Goal: Check status: Check status

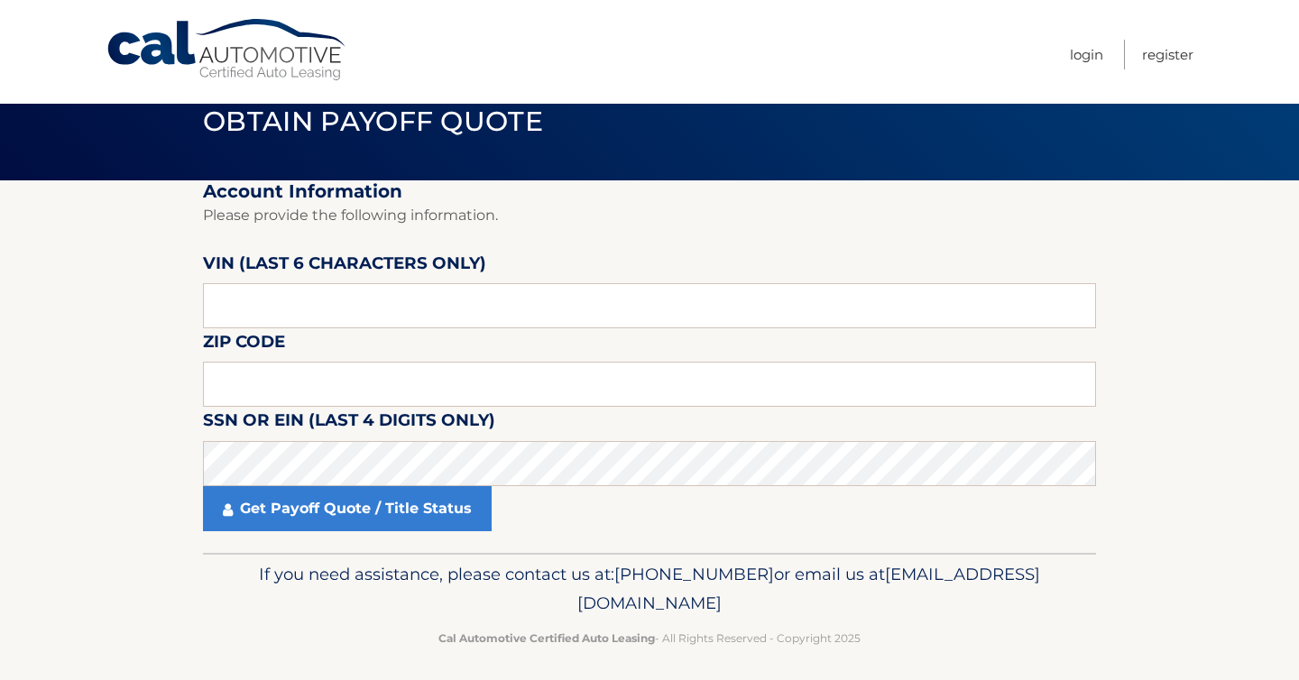
scroll to position [48, 0]
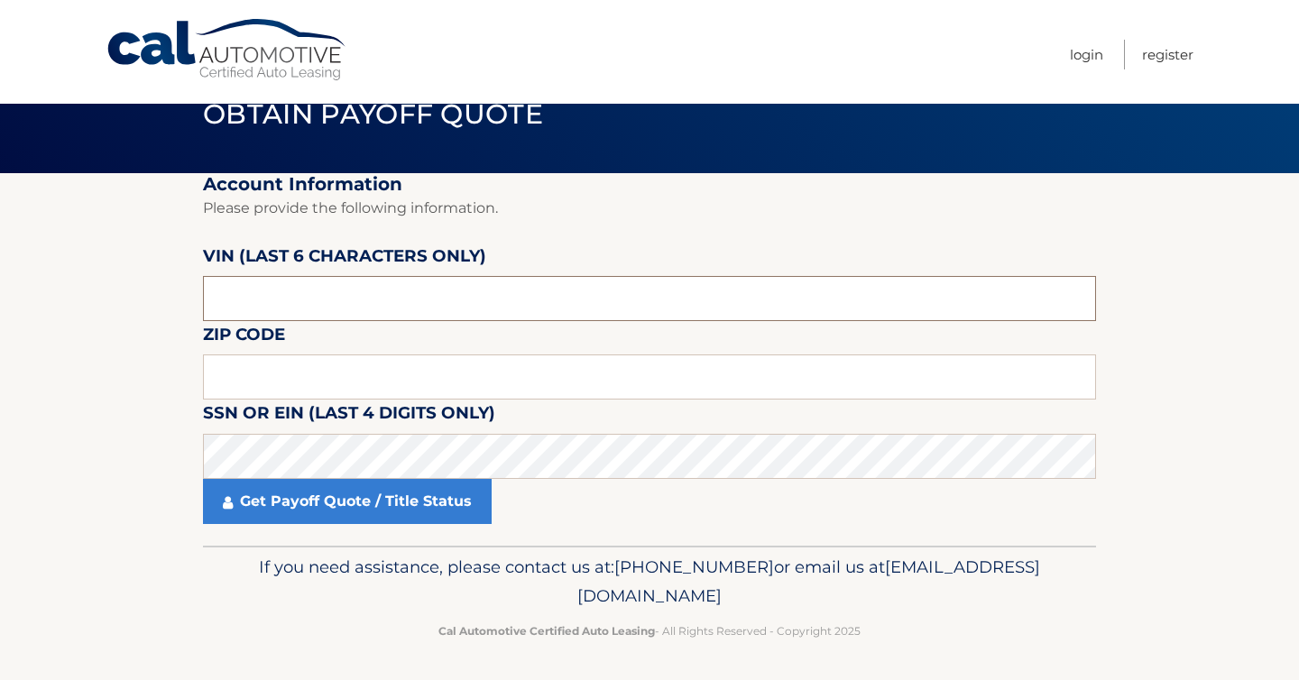
click at [301, 301] on input "text" at bounding box center [649, 298] width 893 height 45
click at [217, 304] on input "54999*" at bounding box center [649, 298] width 893 height 45
click at [210, 304] on input "54999*" at bounding box center [649, 298] width 893 height 45
type input "n54999"
type input "16354"
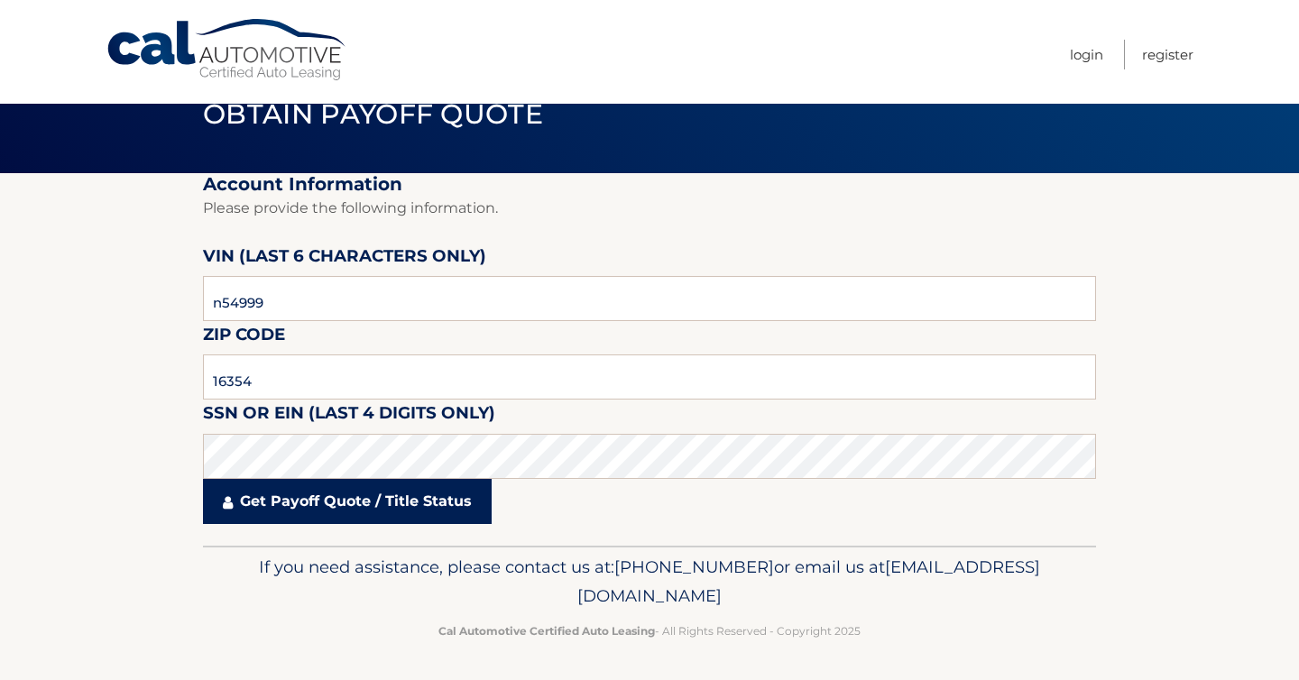
click at [335, 509] on link "Get Payoff Quote / Title Status" at bounding box center [347, 501] width 289 height 45
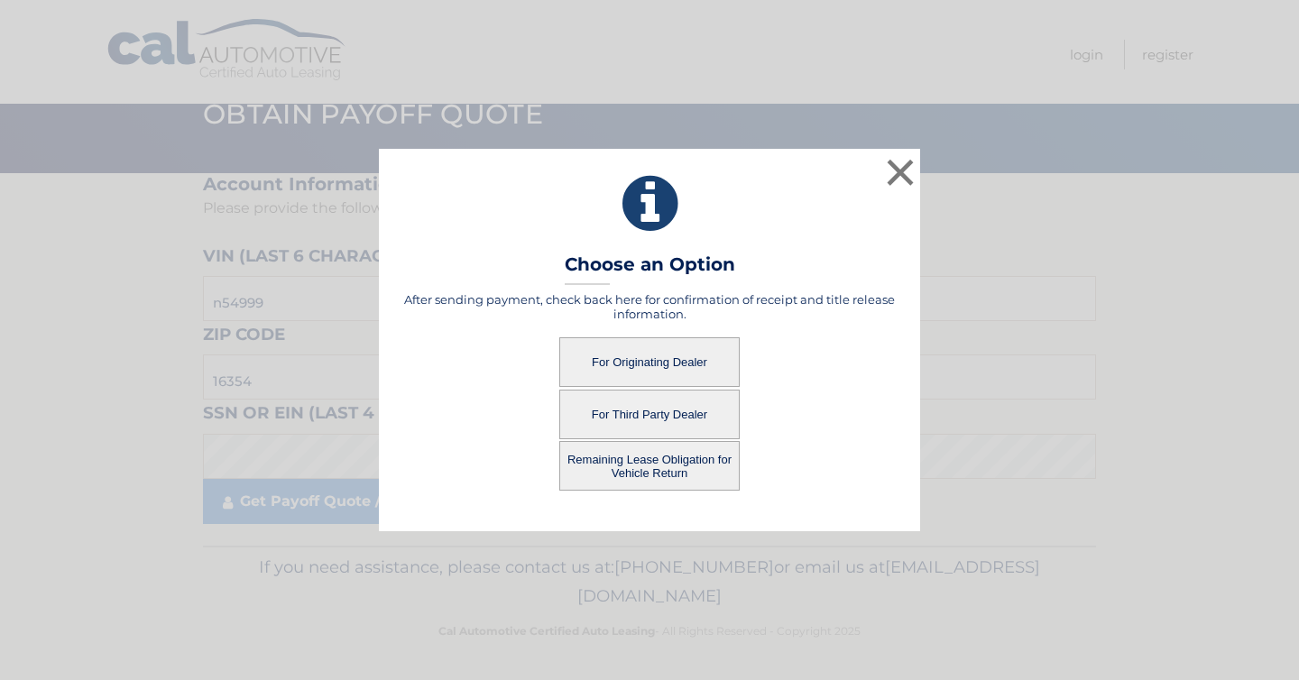
click at [658, 354] on button "For Originating Dealer" at bounding box center [649, 362] width 180 height 50
click at [645, 363] on button "For Originating Dealer" at bounding box center [649, 362] width 180 height 50
click at [593, 400] on button "For Third Party Dealer" at bounding box center [649, 415] width 180 height 50
click at [582, 475] on button "Remaining Lease Obligation for Vehicle Return" at bounding box center [649, 466] width 180 height 50
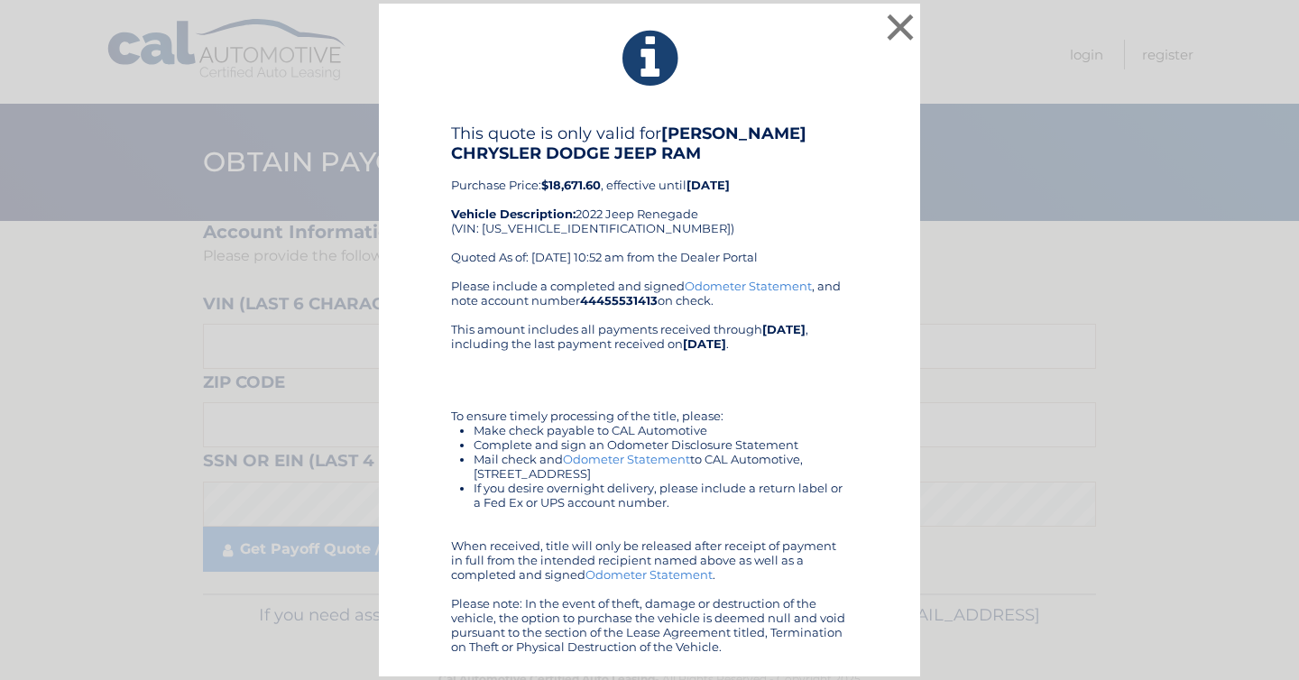
click at [645, 363] on div "Please include a completed and signed Odometer Statement , and note account num…" at bounding box center [649, 466] width 397 height 375
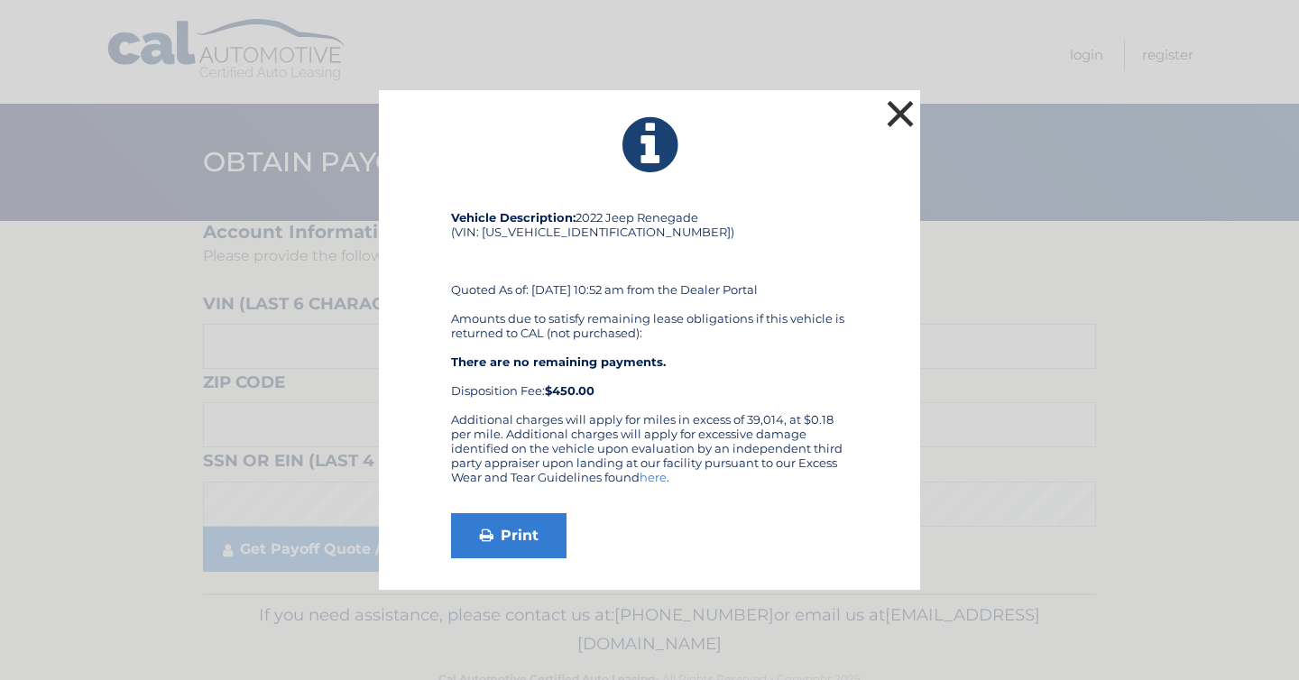
click at [897, 111] on button "×" at bounding box center [900, 114] width 36 height 36
